Goal: Transaction & Acquisition: Purchase product/service

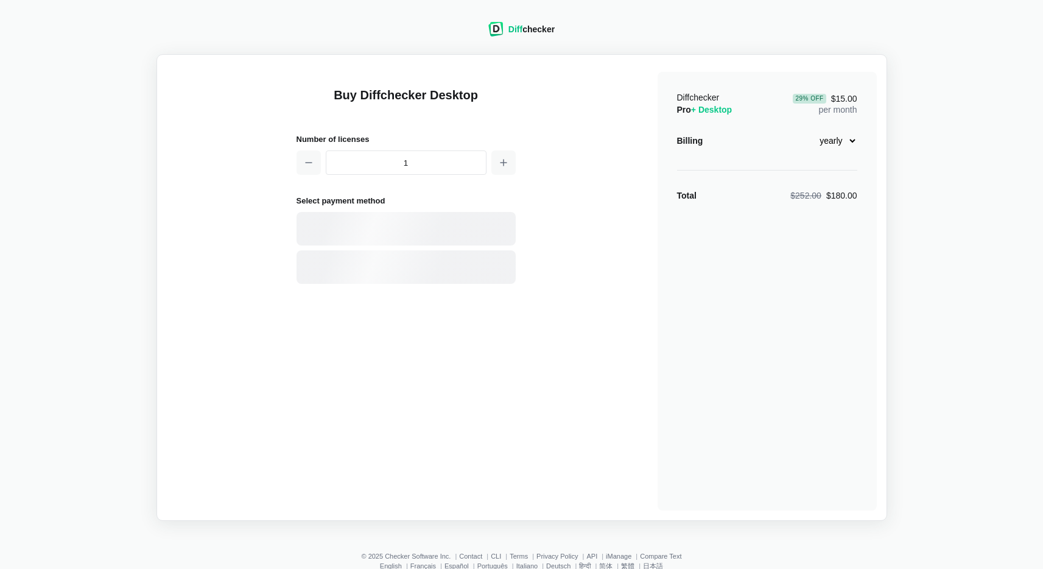
select select "desktop-yearly-180"
click at [378, 157] on input "1" at bounding box center [406, 162] width 161 height 24
click at [385, 219] on div "Card" at bounding box center [406, 228] width 219 height 33
select select "[GEOGRAPHIC_DATA]"
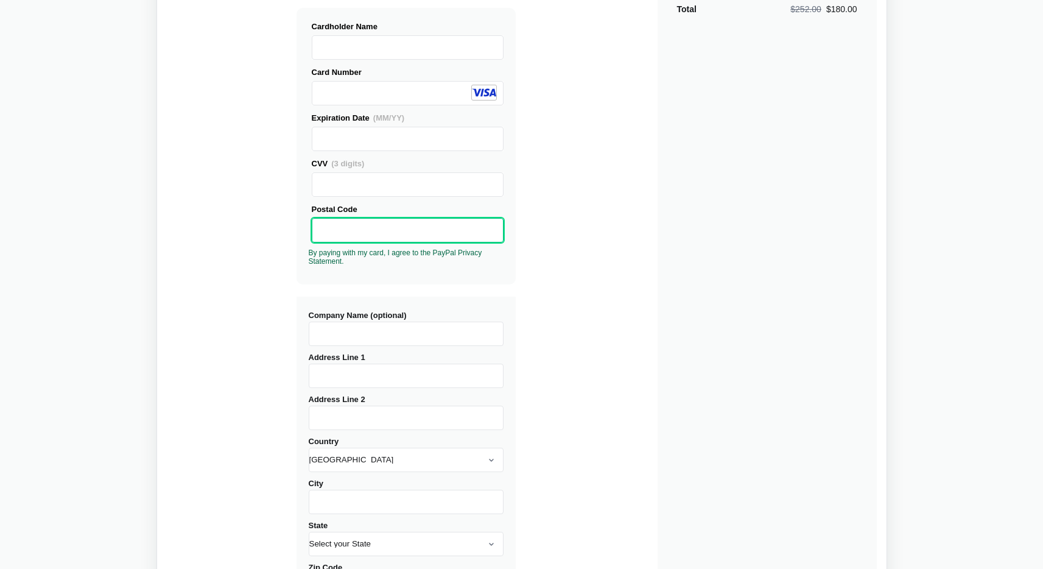
scroll to position [239, 0]
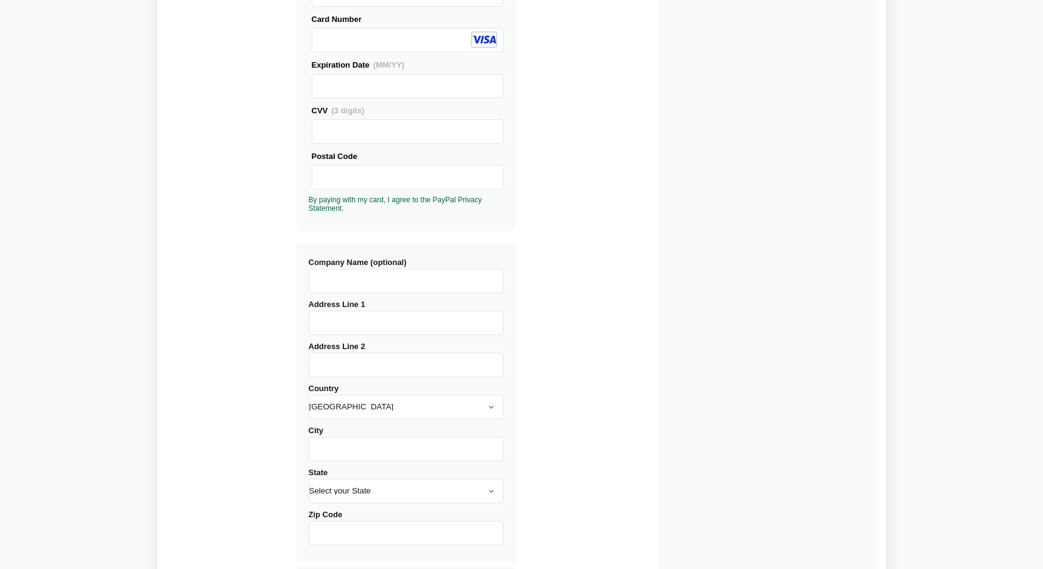
click at [344, 282] on input "Company Name (optional)" at bounding box center [406, 281] width 195 height 24
click at [345, 279] on input "Company Name (optional)" at bounding box center [406, 281] width 195 height 24
type input "TechSmith"
type input "[STREET_ADDRESS]"
type input "[GEOGRAPHIC_DATA]"
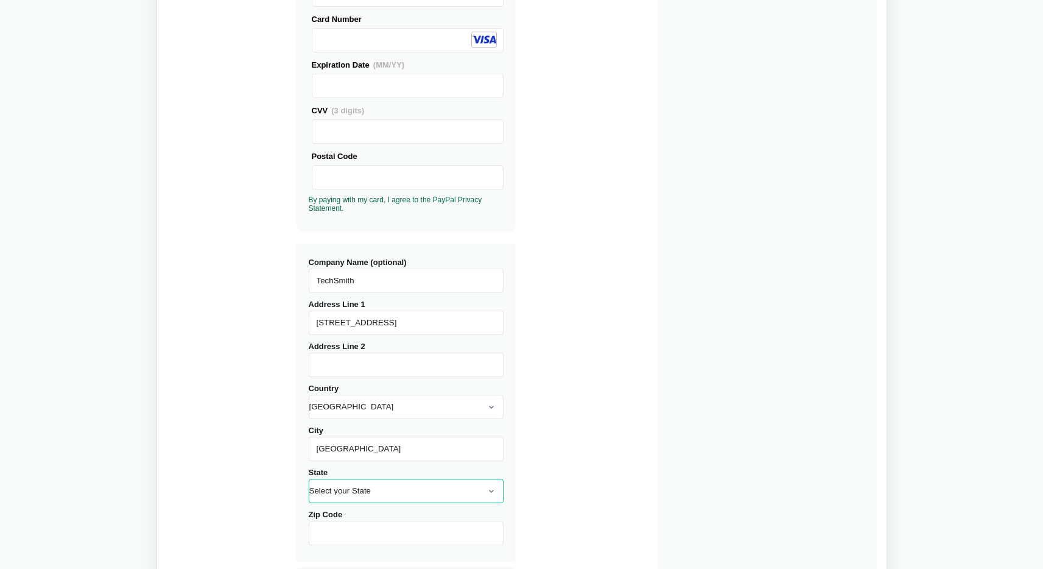
select select "MI"
type input "48823"
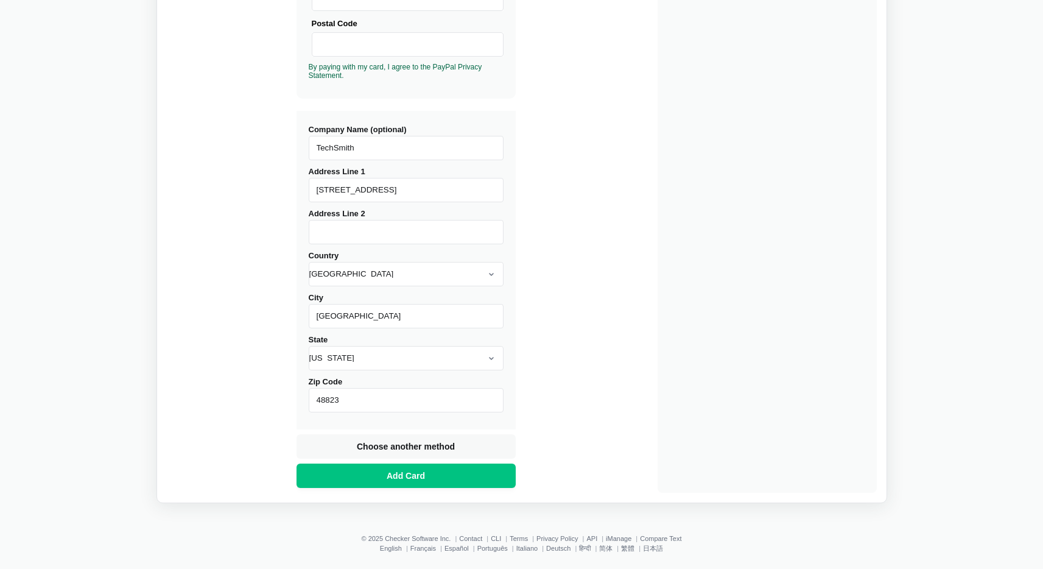
scroll to position [376, 0]
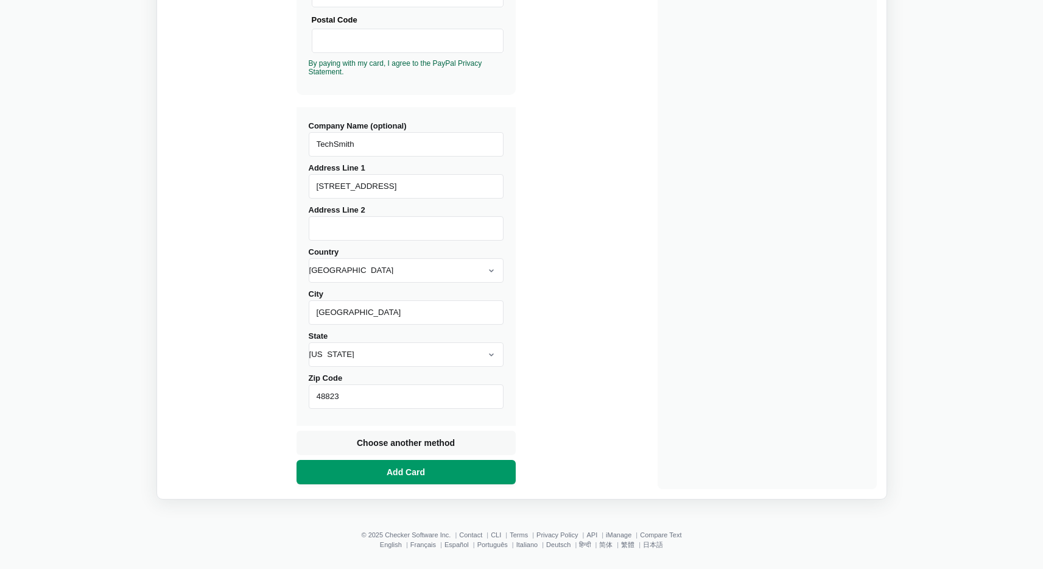
click at [395, 466] on span "Add Card" at bounding box center [405, 472] width 43 height 12
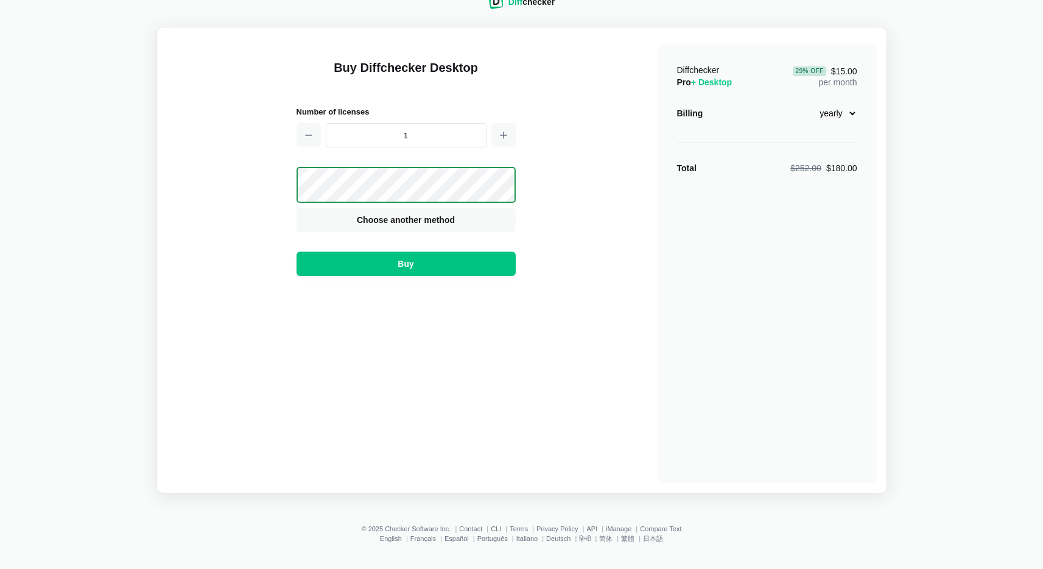
click at [839, 114] on select "monthly yearly" at bounding box center [831, 113] width 52 height 21
select select "desktop-monthly-21"
click at [805, 103] on select "monthly yearly" at bounding box center [831, 113] width 52 height 21
click at [428, 263] on button "Buy" at bounding box center [406, 264] width 219 height 24
